Goal: Task Accomplishment & Management: Complete application form

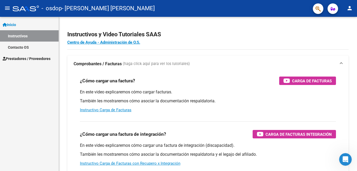
click at [9, 8] on mat-icon "menu" at bounding box center [7, 8] width 6 height 6
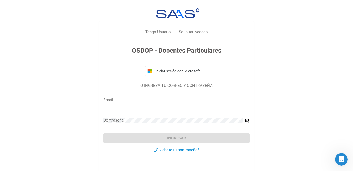
click at [123, 101] on input "Email" at bounding box center [176, 99] width 146 height 5
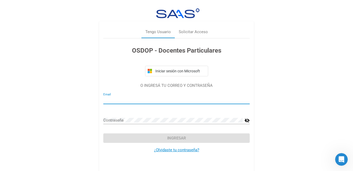
type input "[EMAIL_ADDRESS][DOMAIN_NAME]"
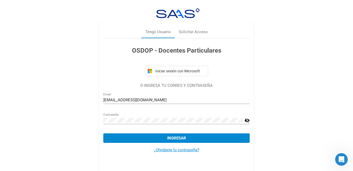
click at [248, 121] on mat-icon "visibility_off" at bounding box center [246, 120] width 5 height 6
click at [161, 117] on div "Contraseña" at bounding box center [172, 118] width 139 height 11
click at [173, 137] on span "Ingresar" at bounding box center [176, 137] width 19 height 5
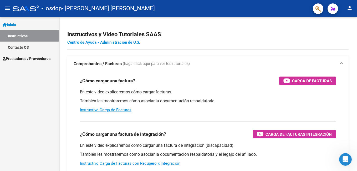
click at [19, 59] on span "Prestadores / Proveedores" at bounding box center [27, 59] width 48 height 6
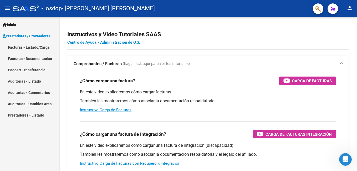
click at [37, 48] on link "Facturas - Listado/Carga" at bounding box center [29, 46] width 59 height 11
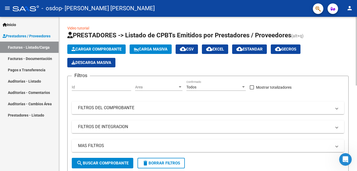
click at [98, 49] on span "Cargar Comprobante" at bounding box center [96, 49] width 50 height 5
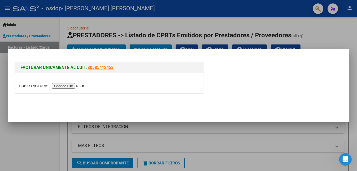
click at [63, 87] on input "file" at bounding box center [52, 86] width 66 height 6
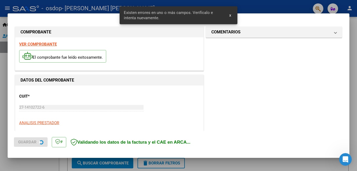
scroll to position [127, 0]
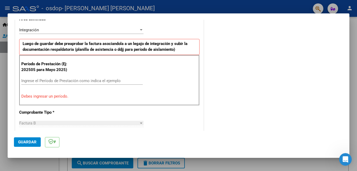
click at [57, 79] on input "Ingrese el Período de Prestación como indica el ejemplo" at bounding box center [81, 80] width 121 height 5
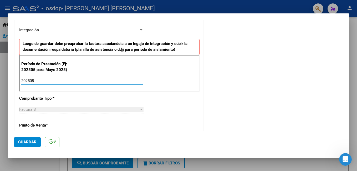
type input "202508"
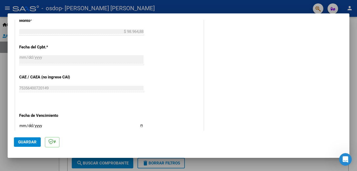
scroll to position [311, 0]
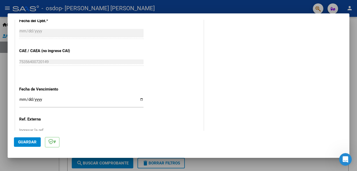
click at [139, 99] on input "Ingresar la fecha" at bounding box center [81, 101] width 124 height 8
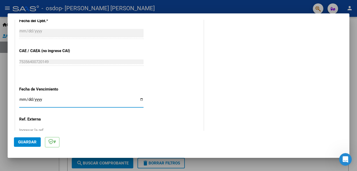
type input "[DATE]"
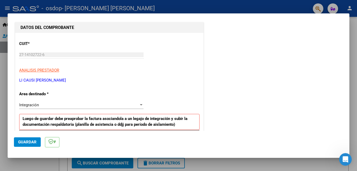
scroll to position [79, 0]
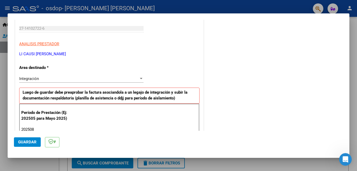
click at [46, 78] on div "Integración" at bounding box center [78, 78] width 119 height 5
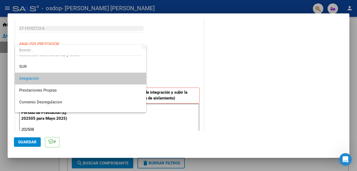
scroll to position [0, 0]
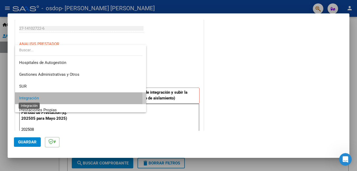
click at [37, 98] on span "Integración" at bounding box center [29, 98] width 20 height 5
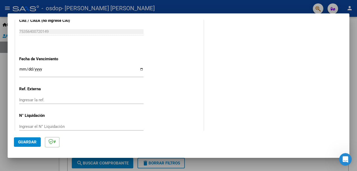
scroll to position [351, 0]
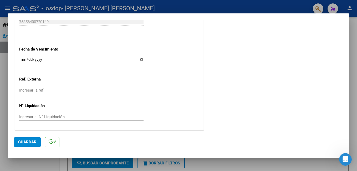
click at [30, 142] on span "Guardar" at bounding box center [27, 141] width 18 height 5
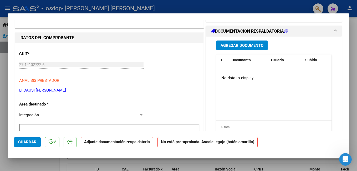
scroll to position [0, 0]
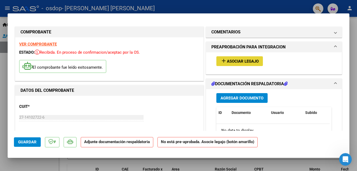
click at [246, 61] on span "Asociar Legajo" at bounding box center [243, 61] width 32 height 5
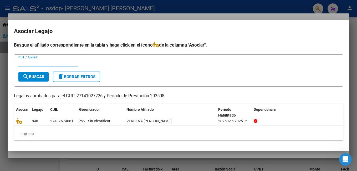
click at [45, 64] on input "CUIL / Apellido" at bounding box center [47, 62] width 59 height 5
type input "verbena"
click at [37, 76] on span "search Buscar" at bounding box center [34, 76] width 22 height 5
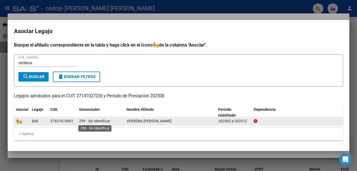
click at [104, 122] on span "Z99 - Sin Identificar" at bounding box center [94, 121] width 31 height 4
click at [136, 122] on span "VERBENA [PERSON_NAME]" at bounding box center [148, 121] width 45 height 4
click at [255, 120] on icon at bounding box center [255, 121] width 4 height 4
click at [216, 124] on datatable-body-cell "202502 a 202512" at bounding box center [233, 121] width 35 height 8
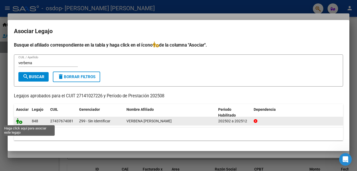
click at [20, 122] on icon at bounding box center [19, 121] width 6 height 6
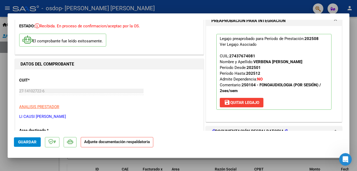
scroll to position [105, 0]
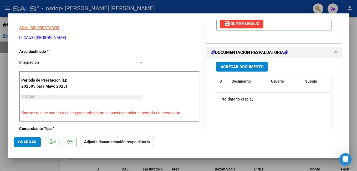
click at [242, 68] on span "Agregar Documento" at bounding box center [241, 66] width 43 height 5
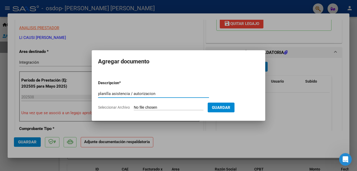
click at [214, 106] on span "Guardar" at bounding box center [221, 107] width 18 height 5
click at [220, 108] on span "Guardar" at bounding box center [221, 107] width 18 height 5
click at [173, 93] on input "planilla asistencia / autorizacion" at bounding box center [153, 93] width 111 height 5
type input "planilla asistencia"
click at [223, 110] on span "Guardar" at bounding box center [221, 107] width 18 height 5
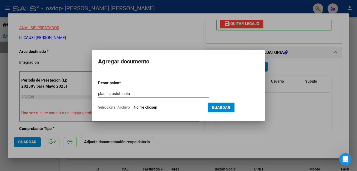
click at [141, 107] on input "Seleccionar Archivo" at bounding box center [169, 107] width 70 height 5
type input "C:\fakepath\OSDOP VS.pdf"
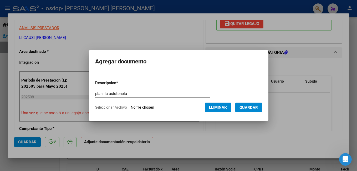
click at [252, 109] on span "Guardar" at bounding box center [248, 107] width 18 height 5
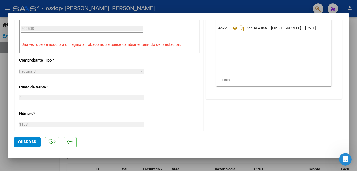
scroll to position [140, 0]
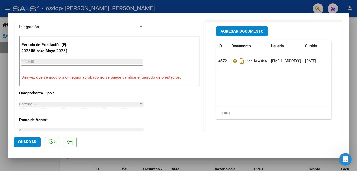
click at [22, 143] on span "Guardar" at bounding box center [27, 141] width 18 height 5
